Goal: Information Seeking & Learning: Find specific fact

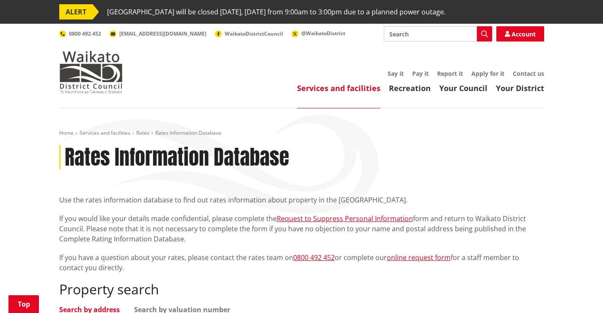
scroll to position [169, 0]
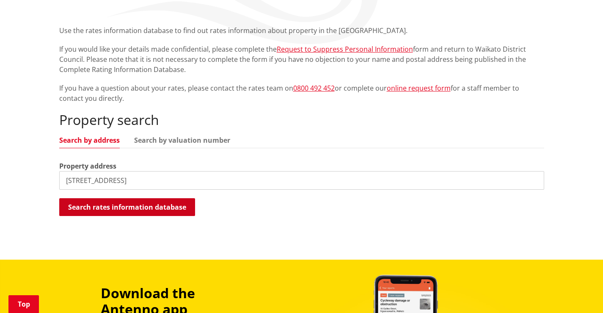
click at [111, 206] on button "Search rates information database" at bounding box center [127, 207] width 136 height 18
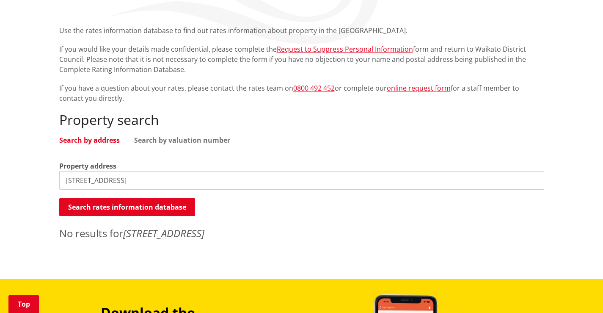
drag, startPoint x: 79, startPoint y: 179, endPoint x: 175, endPoint y: 183, distance: 96.5
click at [175, 183] on input "[STREET_ADDRESS]" at bounding box center [301, 180] width 485 height 19
click at [134, 183] on input "[STREET_ADDRESS]" at bounding box center [301, 180] width 485 height 19
click at [159, 138] on link "Search by valuation number" at bounding box center [182, 140] width 96 height 7
click at [139, 184] on input "[STREET_ADDRESS]" at bounding box center [301, 180] width 485 height 19
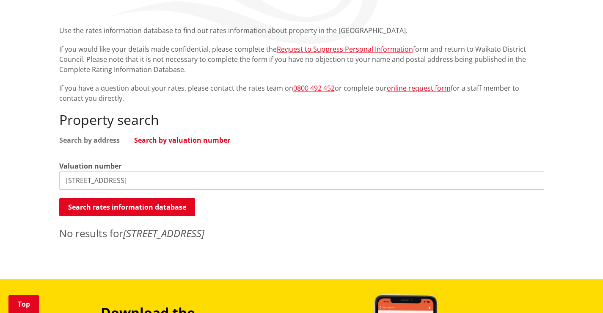
drag, startPoint x: 148, startPoint y: 180, endPoint x: 0, endPoint y: 179, distance: 148.5
click at [0, 179] on div "Home Services and facilities Rates Rates Information Database Rates Information…" at bounding box center [301, 109] width 603 height 340
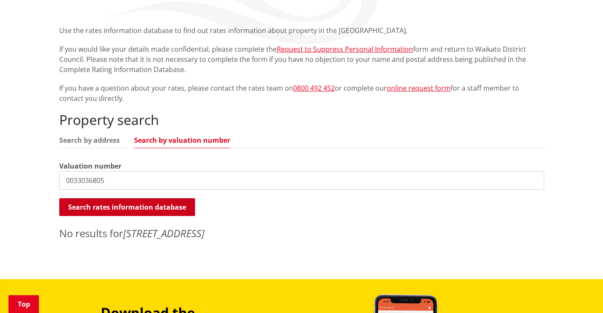
click at [116, 208] on button "Search rates information database" at bounding box center [127, 207] width 136 height 18
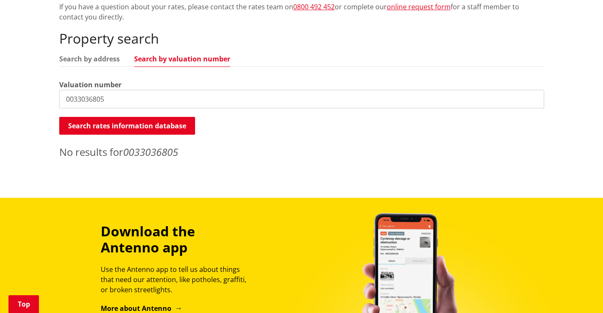
scroll to position [254, 0]
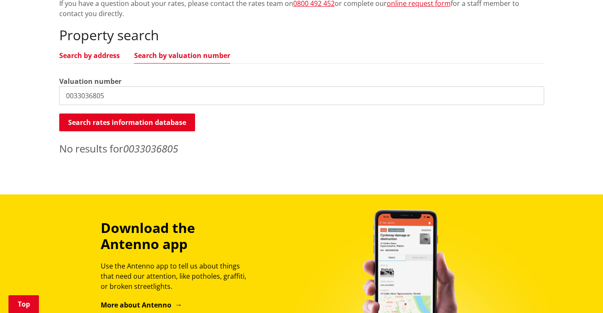
click at [91, 55] on link "Search by address" at bounding box center [89, 55] width 60 height 7
click at [125, 99] on input "0033036805" at bounding box center [301, 95] width 485 height 19
drag, startPoint x: 139, startPoint y: 98, endPoint x: 0, endPoint y: 98, distance: 139.2
click at [0, 98] on div "Home Services and facilities Rates Rates Information Database Rates Information…" at bounding box center [301, 24] width 603 height 340
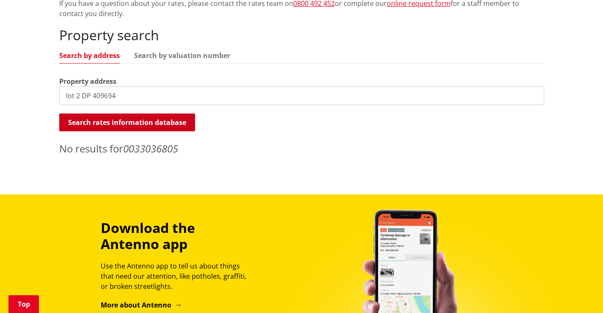
type input "lot 2 DP 409694"
click at [132, 123] on button "Search rates information database" at bounding box center [127, 122] width 136 height 18
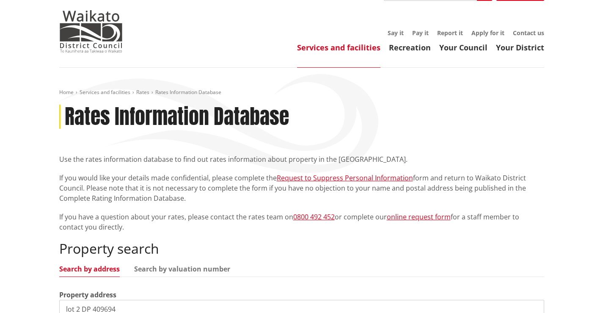
scroll to position [0, 0]
